Goal: Information Seeking & Learning: Learn about a topic

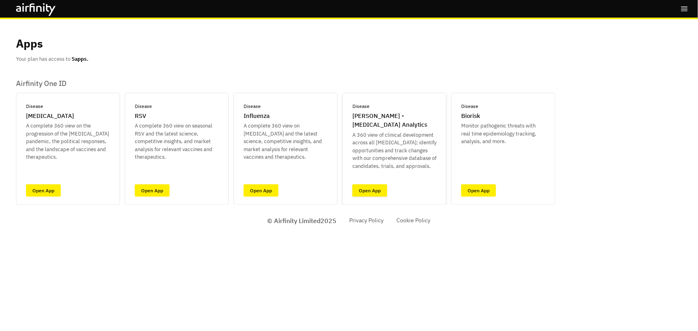
click at [374, 190] on link "Open App" at bounding box center [369, 190] width 35 height 12
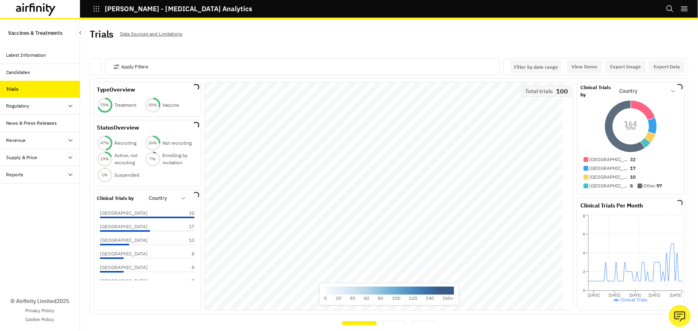
click at [19, 73] on div "Candidates" at bounding box center [18, 72] width 24 height 7
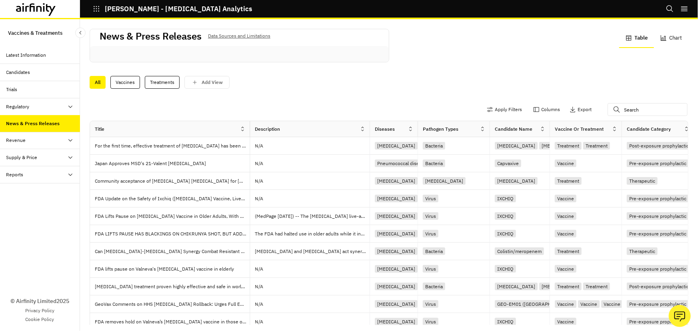
click at [36, 56] on div "Latest Information" at bounding box center [26, 55] width 40 height 7
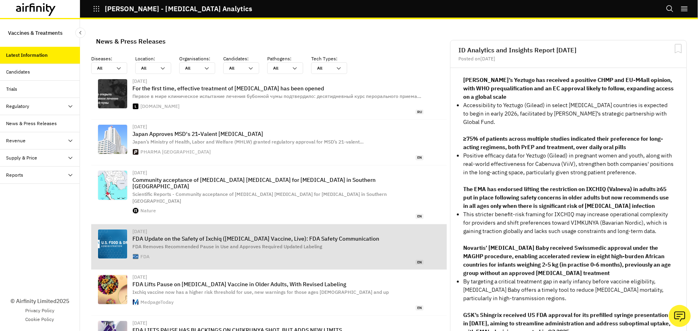
scroll to position [528, 234]
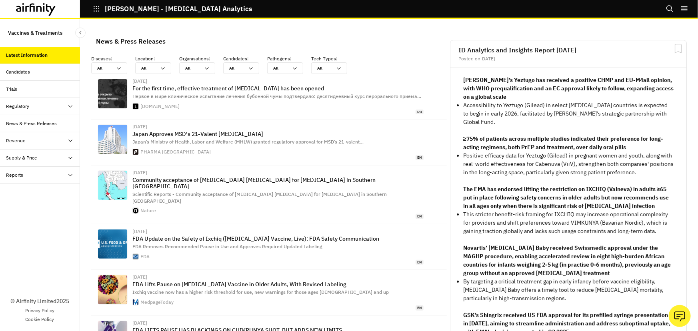
click at [510, 81] on strong "Gilead’s Yeztugo has received a positive CHMP and EU-M4all opinion, with WHO pr…" at bounding box center [568, 88] width 210 height 24
click at [504, 141] on strong "≥75% of patients across multiple studies indicated their preference for long-ac…" at bounding box center [563, 143] width 200 height 16
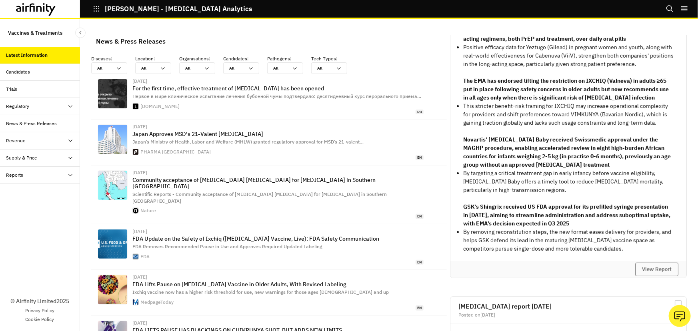
scroll to position [109, 0]
click at [17, 74] on div "Candidates" at bounding box center [18, 71] width 24 height 7
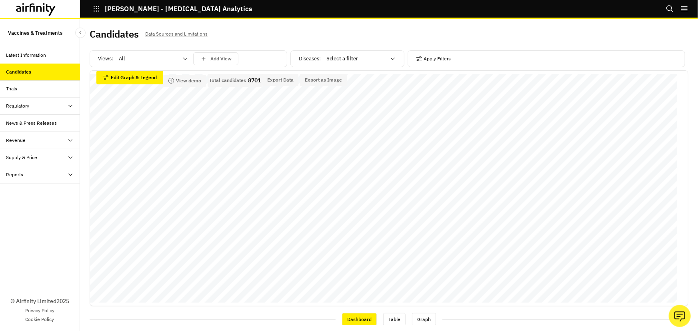
scroll to position [109, 0]
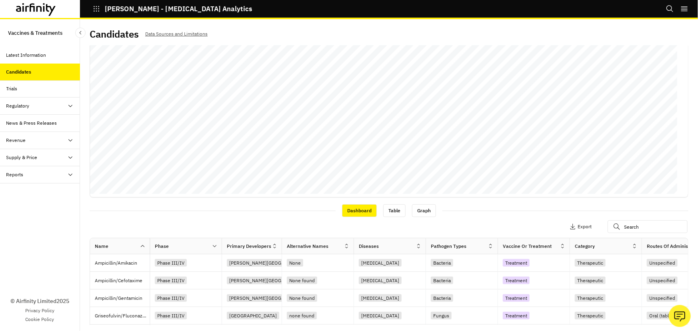
click at [18, 75] on div "Candidates" at bounding box center [18, 71] width 25 height 7
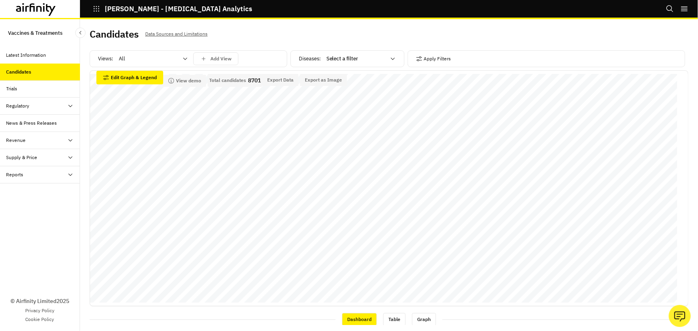
click at [127, 60] on div at bounding box center [148, 59] width 59 height 10
click at [139, 94] on p "Vaccines" at bounding box center [130, 93] width 21 height 8
click at [181, 60] on div "Vaccines" at bounding box center [147, 58] width 69 height 13
click at [149, 64] on div "Vaccines" at bounding box center [147, 58] width 69 height 13
click at [22, 72] on div "Candidates" at bounding box center [18, 71] width 25 height 7
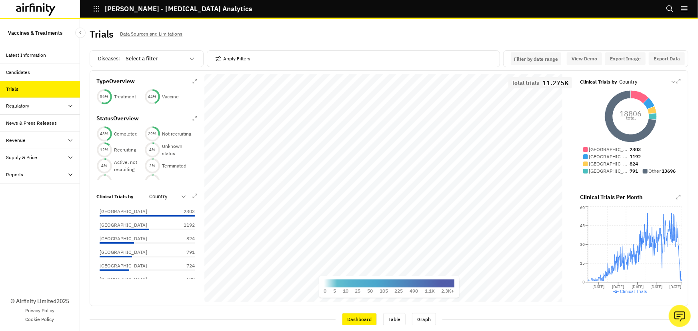
scroll to position [2, 0]
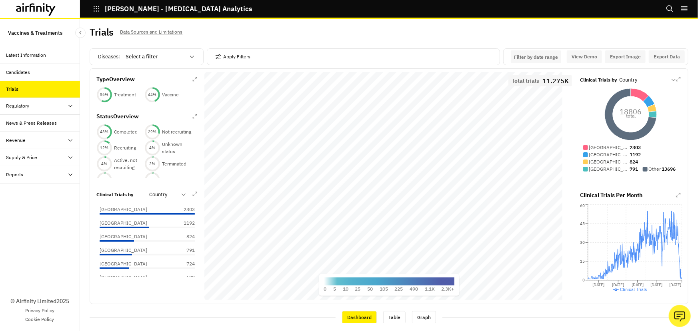
click at [156, 58] on div at bounding box center [155, 57] width 59 height 10
click at [139, 58] on div at bounding box center [155, 57] width 59 height 10
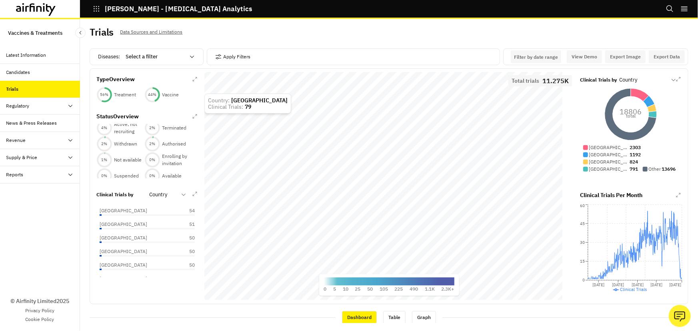
scroll to position [1055, 0]
click at [243, 58] on button "Apply Filters" at bounding box center [232, 56] width 35 height 13
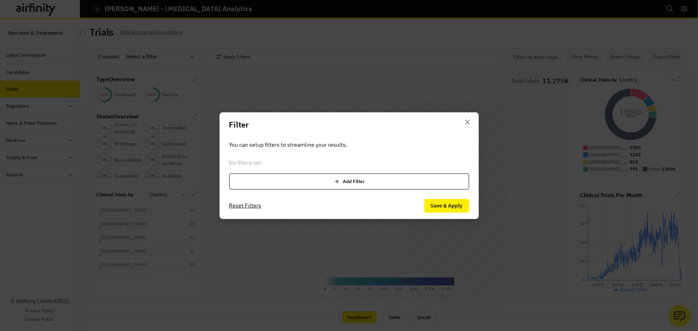
click at [351, 182] on div "Add Filter" at bounding box center [349, 182] width 240 height 16
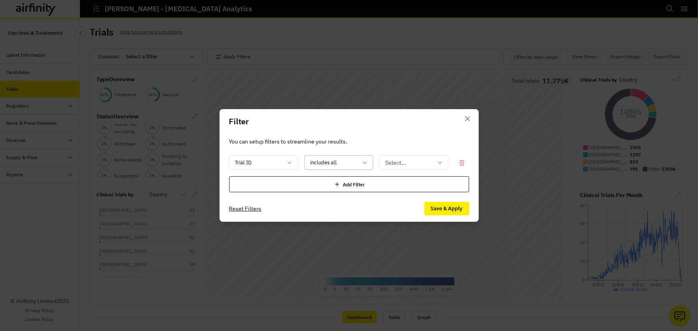
click at [338, 166] on div at bounding box center [333, 163] width 47 height 10
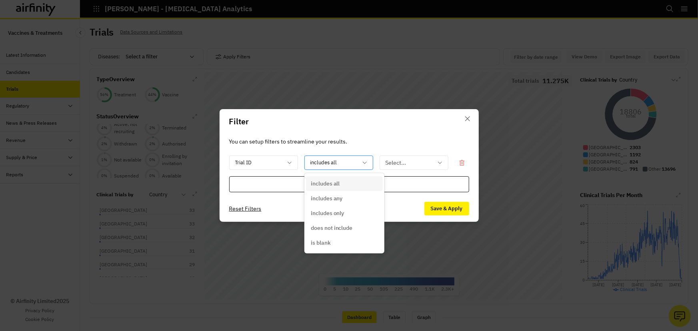
click at [338, 166] on div at bounding box center [333, 163] width 47 height 10
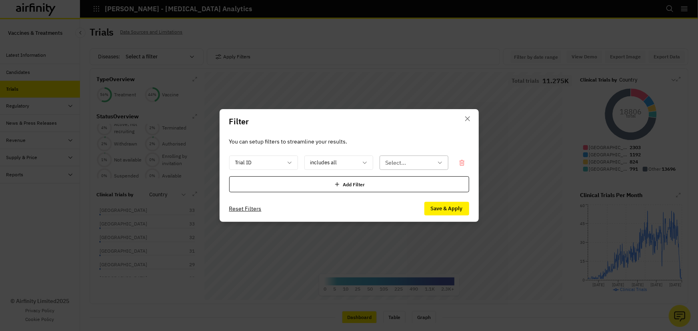
click at [408, 162] on div at bounding box center [409, 163] width 47 height 10
click at [398, 166] on div at bounding box center [409, 163] width 47 height 10
click at [328, 185] on div "Add Filter" at bounding box center [349, 184] width 240 height 16
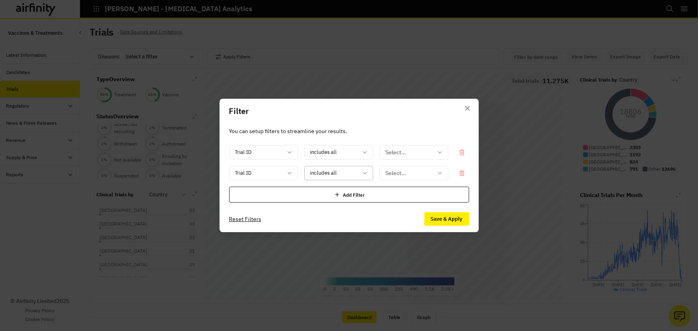
click at [330, 172] on div at bounding box center [333, 173] width 47 height 10
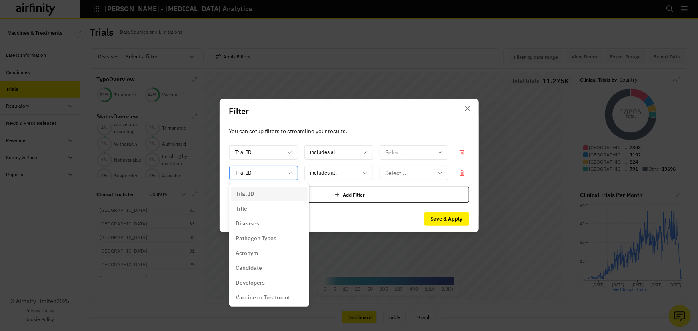
click at [264, 174] on div at bounding box center [258, 173] width 47 height 10
click at [268, 172] on div at bounding box center [258, 173] width 47 height 10
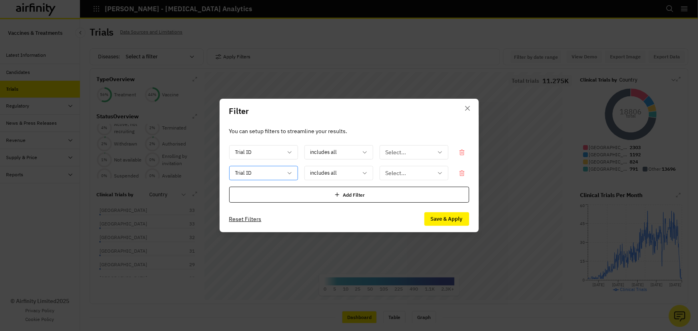
click at [252, 172] on div at bounding box center [258, 173] width 47 height 10
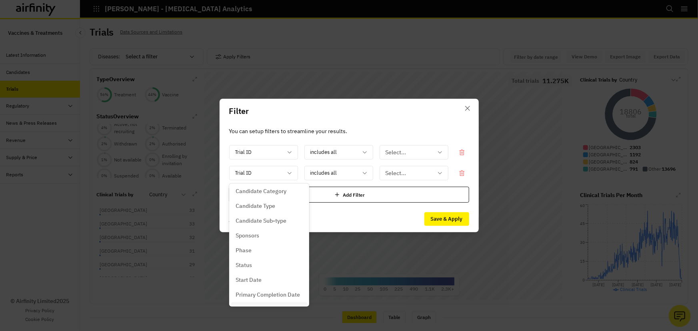
scroll to position [145, 0]
click at [271, 170] on div at bounding box center [258, 173] width 47 height 10
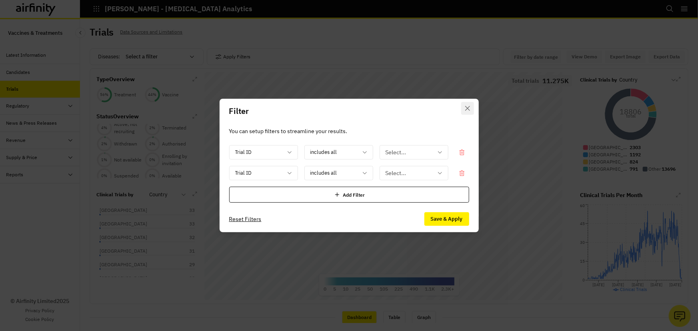
click at [471, 109] on button "Close" at bounding box center [467, 108] width 13 height 13
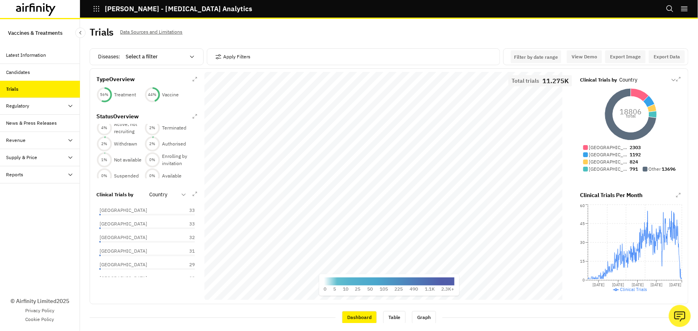
click at [22, 102] on div "Regulatory" at bounding box center [17, 105] width 23 height 7
click at [24, 108] on div "Regulatory" at bounding box center [17, 105] width 23 height 7
click at [23, 106] on div "Regulatory" at bounding box center [17, 105] width 23 height 7
click at [23, 122] on div "Table" at bounding box center [19, 123] width 12 height 7
